Goal: Task Accomplishment & Management: Manage account settings

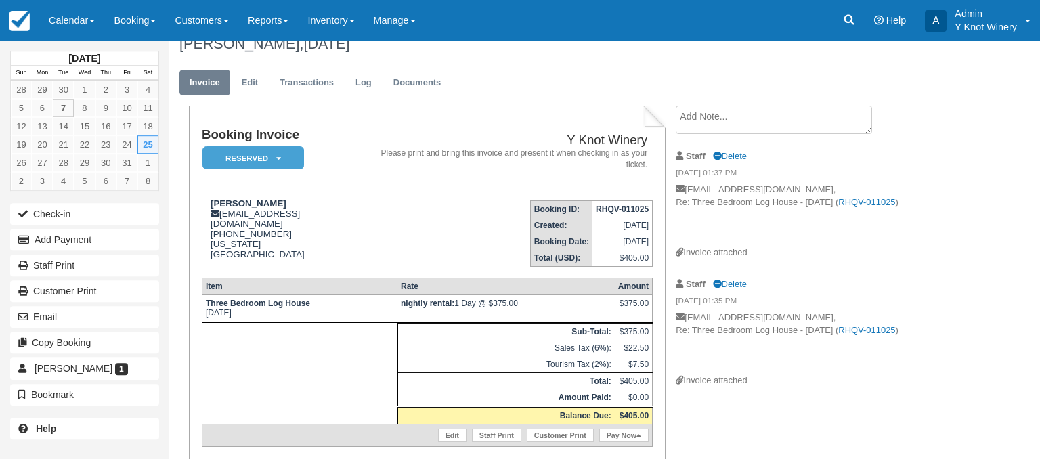
scroll to position [60, 0]
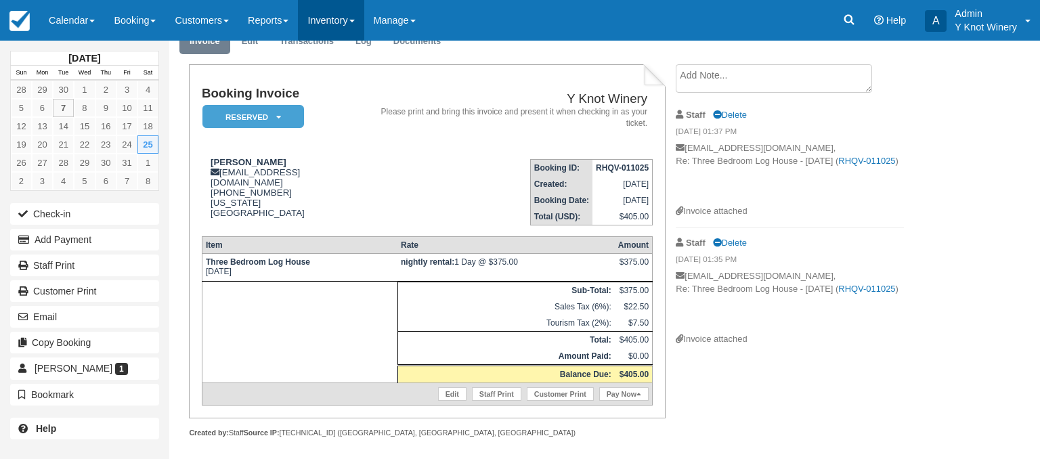
click at [363, 20] on link "Inventory" at bounding box center [331, 20] width 66 height 41
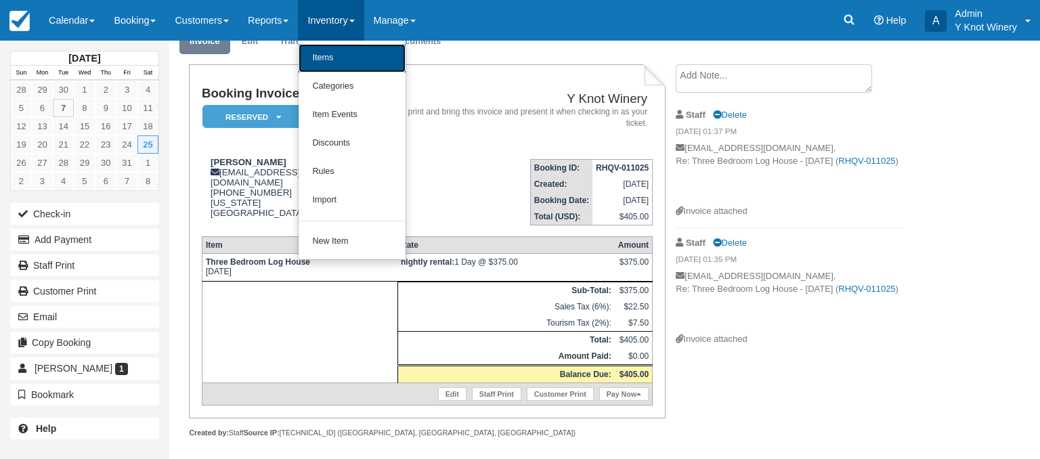
click at [348, 53] on link "Items" at bounding box center [351, 58] width 107 height 28
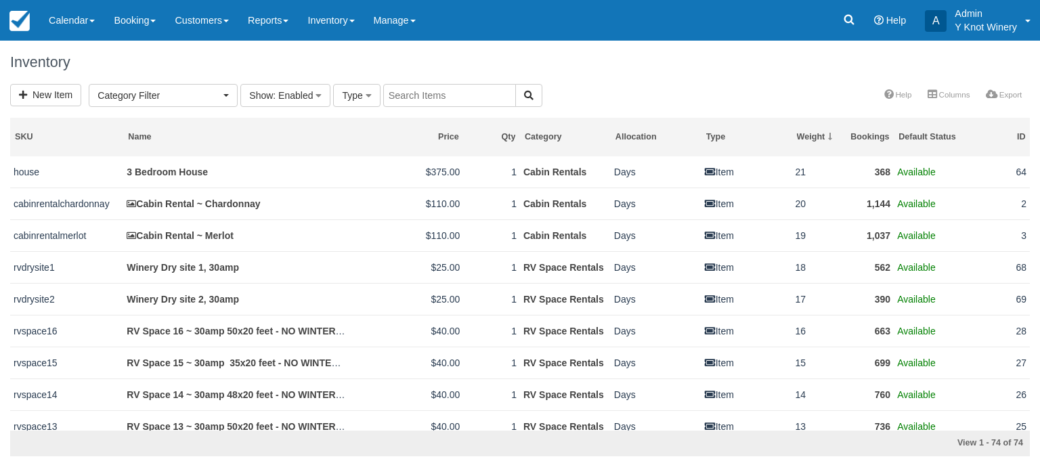
select select
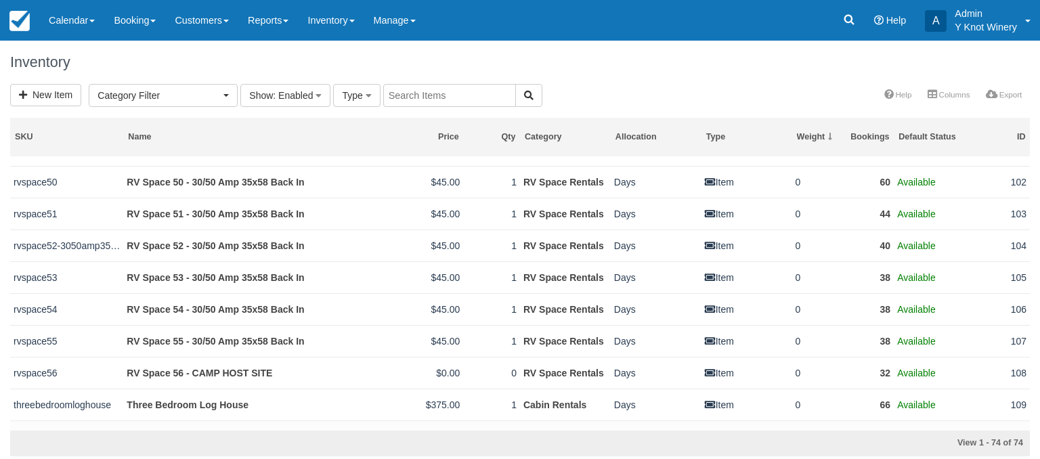
scroll to position [2109, 0]
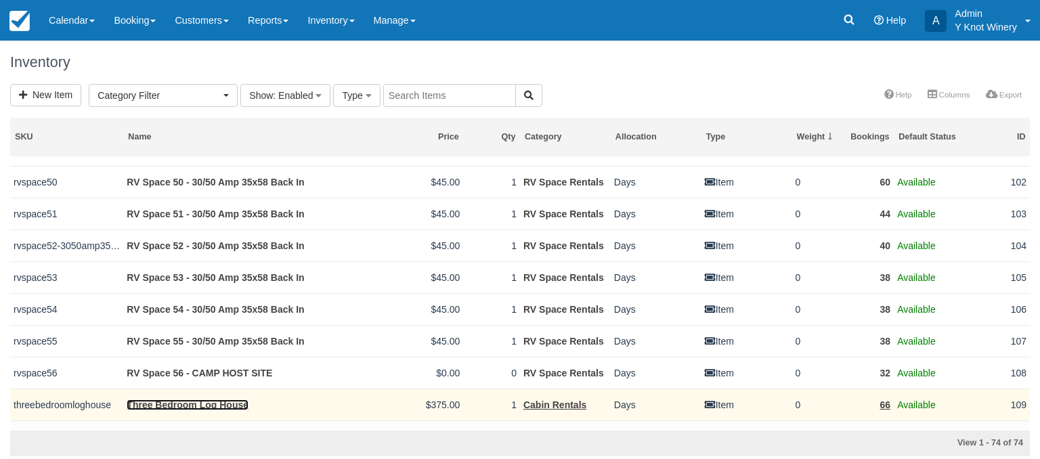
click at [213, 410] on link "Three Bedroom Log House" at bounding box center [188, 404] width 122 height 11
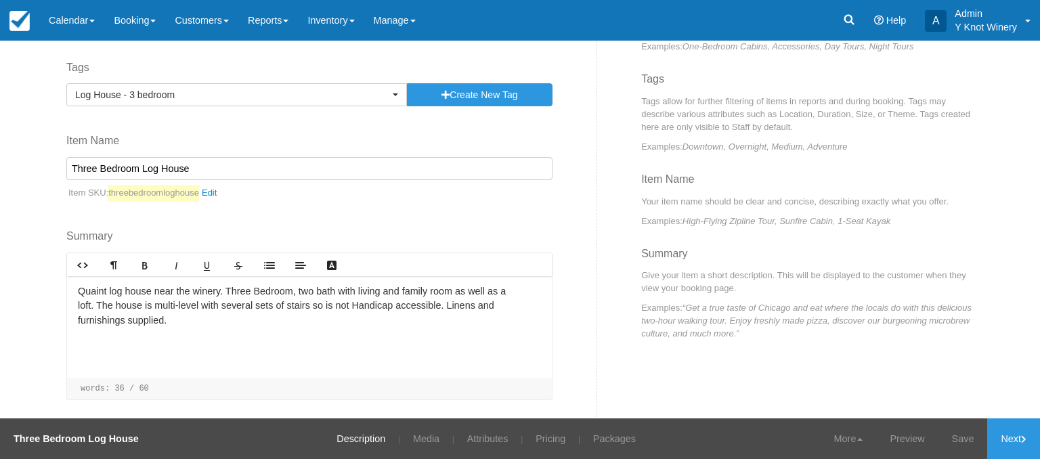
scroll to position [193, 0]
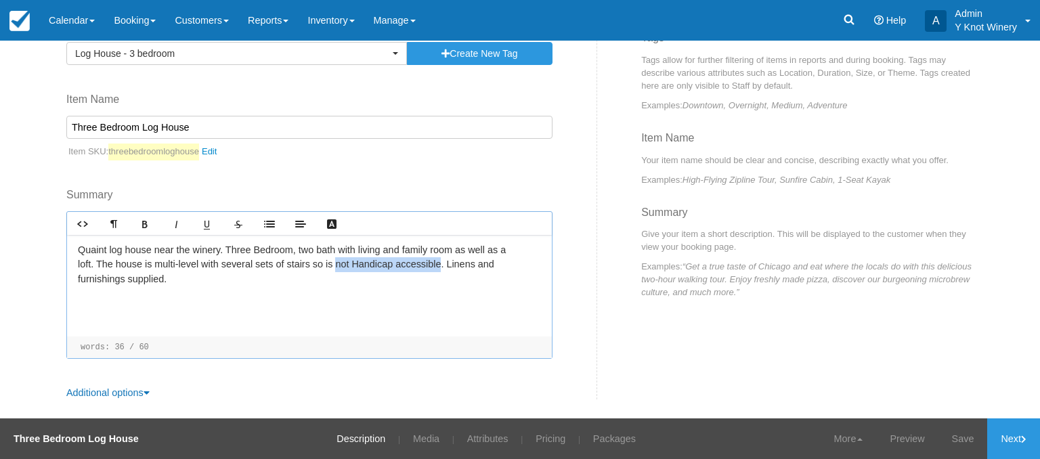
drag, startPoint x: 345, startPoint y: 264, endPoint x: 449, endPoint y: 264, distance: 104.9
click at [449, 264] on p "Quaint log house near the winery. Three Bedroom, two bath with living and famil…" at bounding box center [309, 265] width 463 height 44
click at [231, 283] on p "Quaint log house near the winery. Three Bedroom, two bath with living and famil…" at bounding box center [309, 265] width 463 height 44
click at [952, 438] on link "Save" at bounding box center [962, 438] width 49 height 41
click at [1013, 437] on link "Next" at bounding box center [1013, 438] width 53 height 41
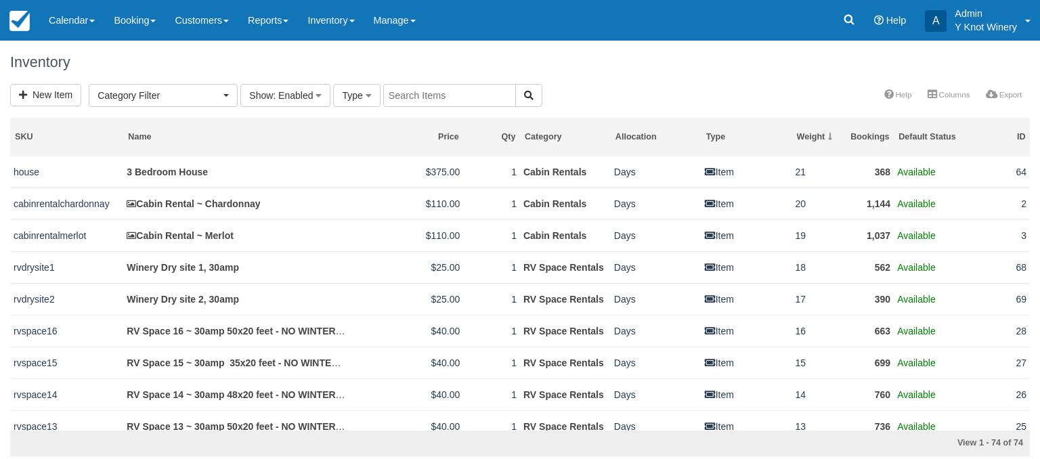
select select
click at [476, 59] on h1 "Inventory" at bounding box center [519, 62] width 1019 height 16
click at [169, 69] on h1 "Inventory" at bounding box center [519, 62] width 1019 height 16
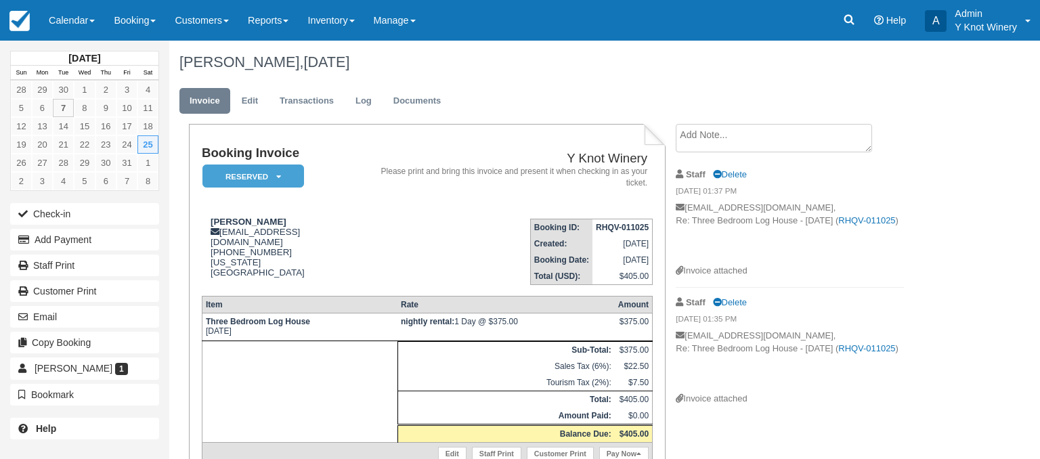
scroll to position [60, 0]
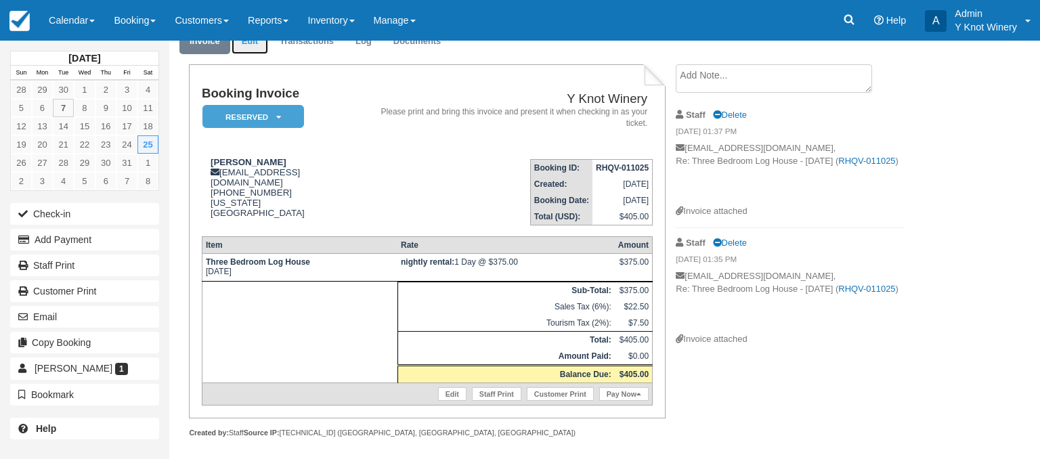
click at [244, 42] on link "Edit" at bounding box center [249, 41] width 37 height 26
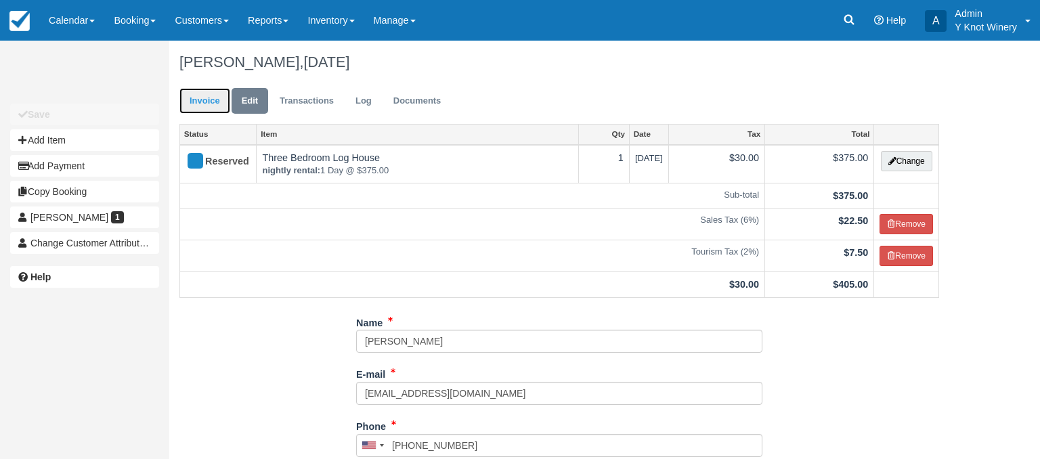
click at [208, 102] on link "Invoice" at bounding box center [204, 101] width 51 height 26
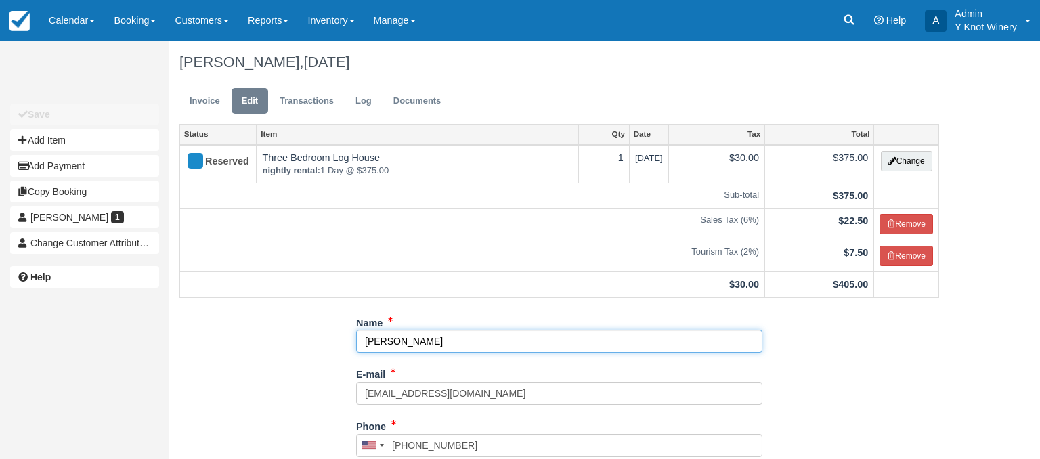
click at [389, 338] on input "[PERSON_NAME]" at bounding box center [559, 341] width 406 height 23
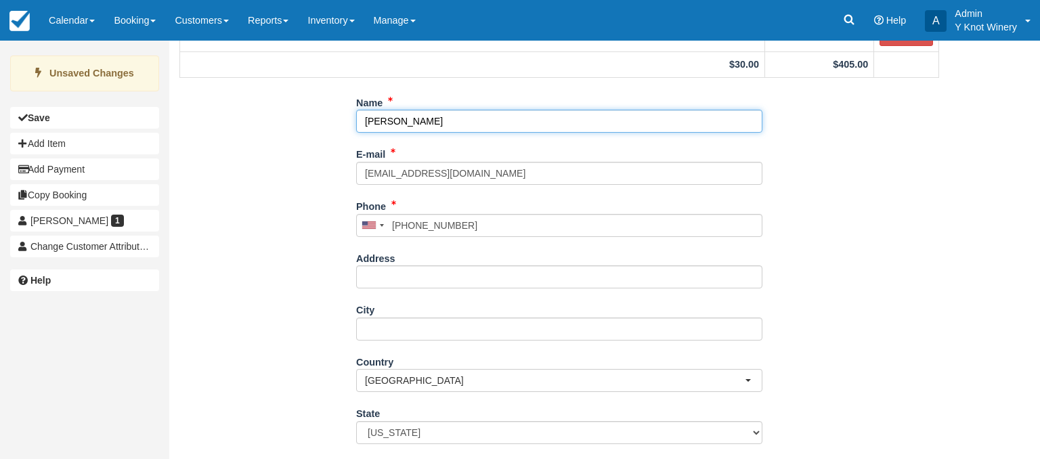
scroll to position [302, 0]
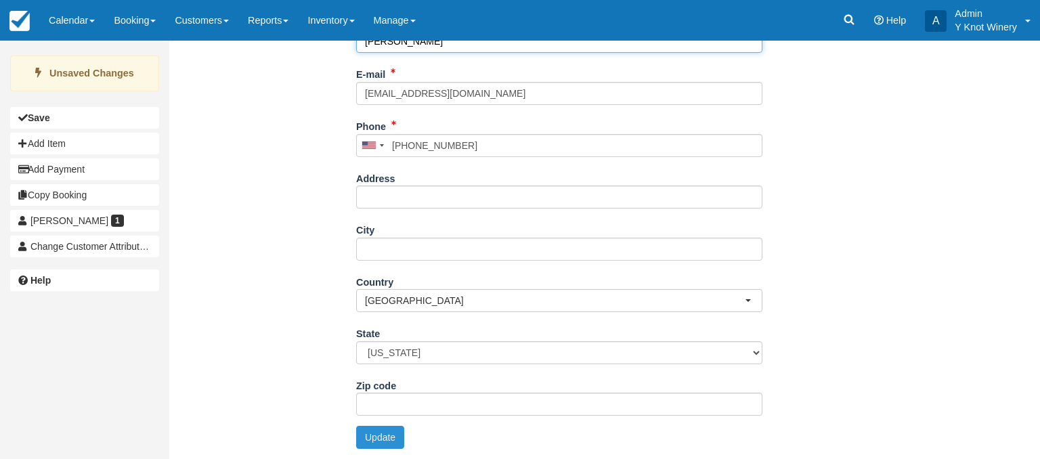
type input "[PERSON_NAME]"
click at [386, 435] on button "Update" at bounding box center [380, 437] width 48 height 23
type input "[PHONE_NUMBER]"
